Goal: Communication & Community: Ask a question

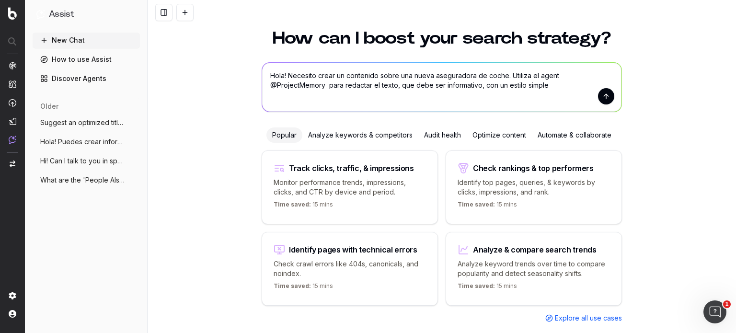
scroll to position [38, 0]
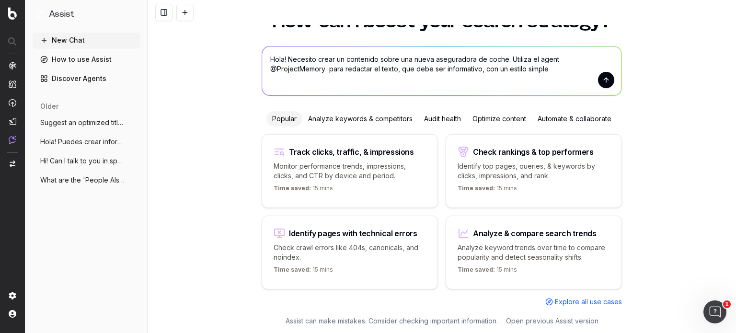
click at [504, 71] on textarea "Hola! Necesito crear un contenido sobre una nueva aseguradora de coche. Utiliza…" at bounding box center [441, 70] width 359 height 49
click at [508, 71] on textarea "Hola! Necesito crear un contenido sobre una nueva aseguradora de coche. Utiliza…" at bounding box center [441, 70] width 359 height 49
drag, startPoint x: 489, startPoint y: 74, endPoint x: 418, endPoint y: 69, distance: 71.1
click at [418, 69] on textarea "Hola! Necesito crear un contenido sobre una nueva aseguradora de coche. Utiliza…" at bounding box center [441, 70] width 359 height 49
click at [596, 68] on textarea "Hola! Necesito crear un contenido sobre una nueva aseguradora de coche. Utiliza…" at bounding box center [441, 70] width 359 height 49
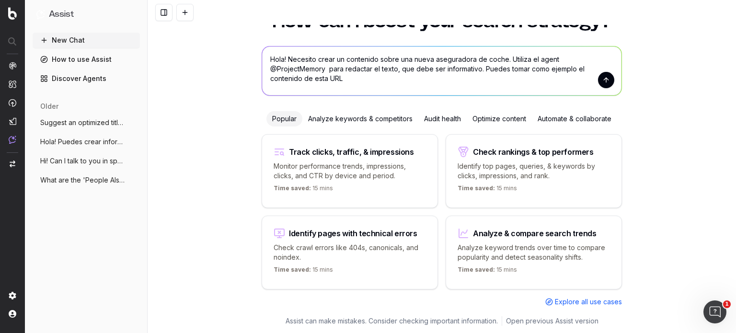
paste textarea "[URL][DOMAIN_NAME]"
drag, startPoint x: 545, startPoint y: 77, endPoint x: 593, endPoint y: 73, distance: 48.1
click at [593, 73] on textarea "Hola! Necesito crear un contenido sobre una nueva aseguradora de coche. Utiliza…" at bounding box center [441, 70] width 359 height 49
click at [572, 77] on textarea "Hola! Necesito crear un contenido sobre una nueva aseguradora de coche. Utiliza…" at bounding box center [441, 70] width 359 height 49
drag, startPoint x: 585, startPoint y: 80, endPoint x: 595, endPoint y: 80, distance: 10.5
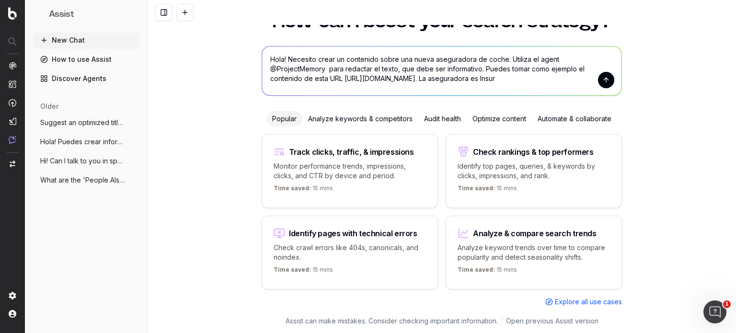
click at [595, 80] on form "Hola! Necesito crear un contenido sobre una nueva aseguradora de coche. Utiliza…" at bounding box center [441, 70] width 359 height 49
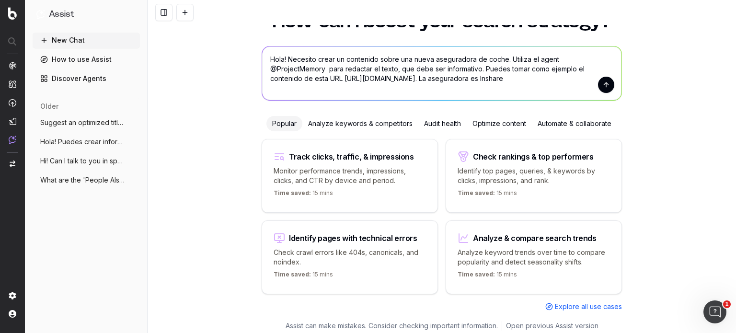
scroll to position [43, 0]
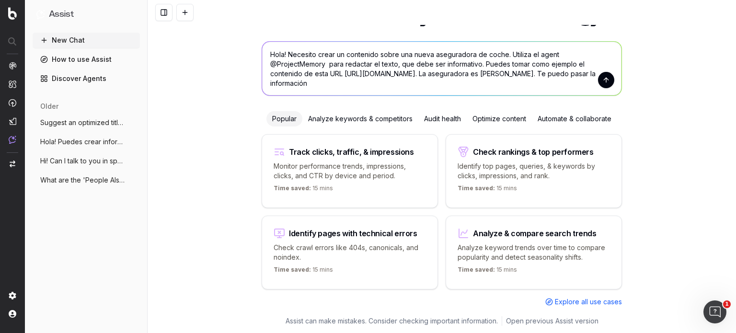
type textarea "Hola! Necesito crear un contenido sobre una nueva aseguradora de coche. Utiliza…"
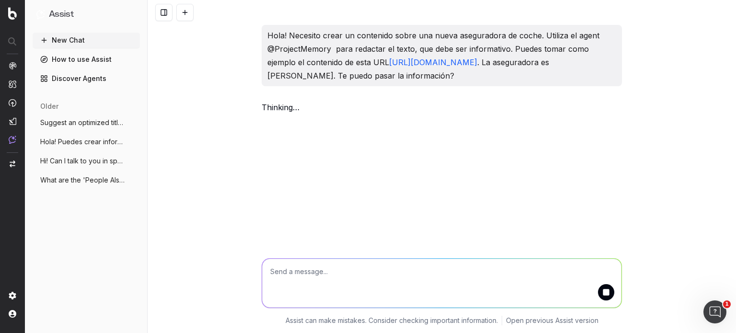
scroll to position [0, 0]
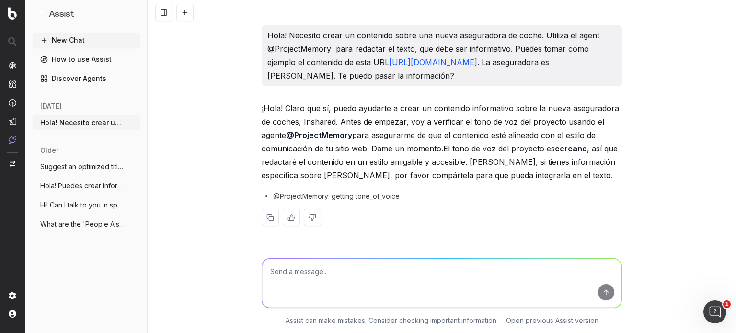
click at [298, 279] on textarea at bounding box center [441, 283] width 359 height 49
paste textarea "[URL][DOMAIN_NAME]"
click at [512, 266] on textarea "[URL][DOMAIN_NAME]" at bounding box center [441, 283] width 359 height 49
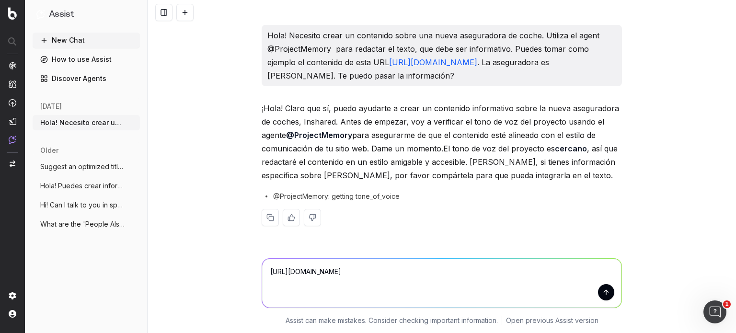
paste textarea "Lorem ip do sitamet consectetur Adipi ElItsedd, eiu tempo in Utlabo Etdoloremag…"
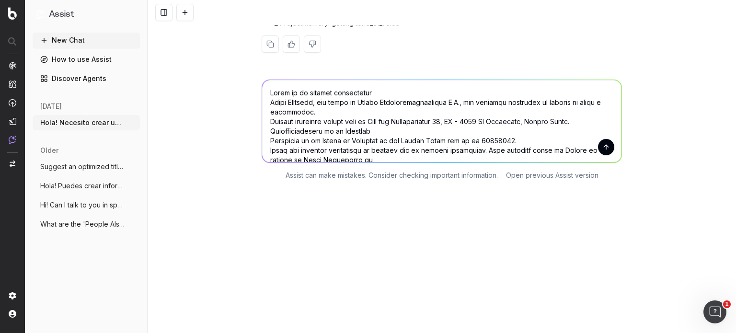
scroll to position [126, 0]
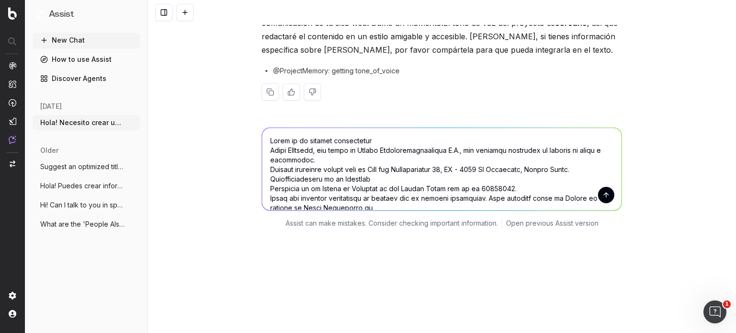
type textarea "Lorem ip do sitamet consectetur Adipi ElItsedd, eiu tempo in Utlabo Etdoloremag…"
click at [601, 197] on button "submit" at bounding box center [606, 195] width 16 height 16
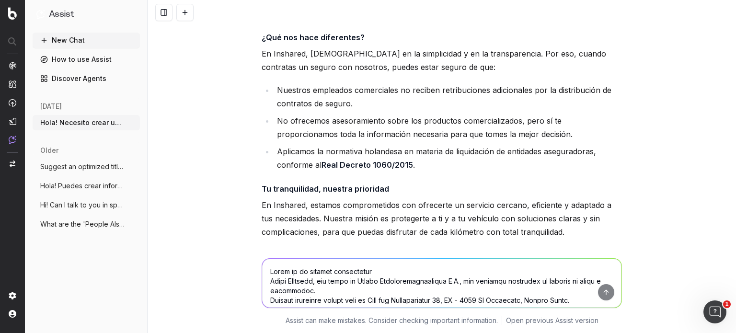
scroll to position [1019, 0]
